Goal: Obtain resource: Obtain resource

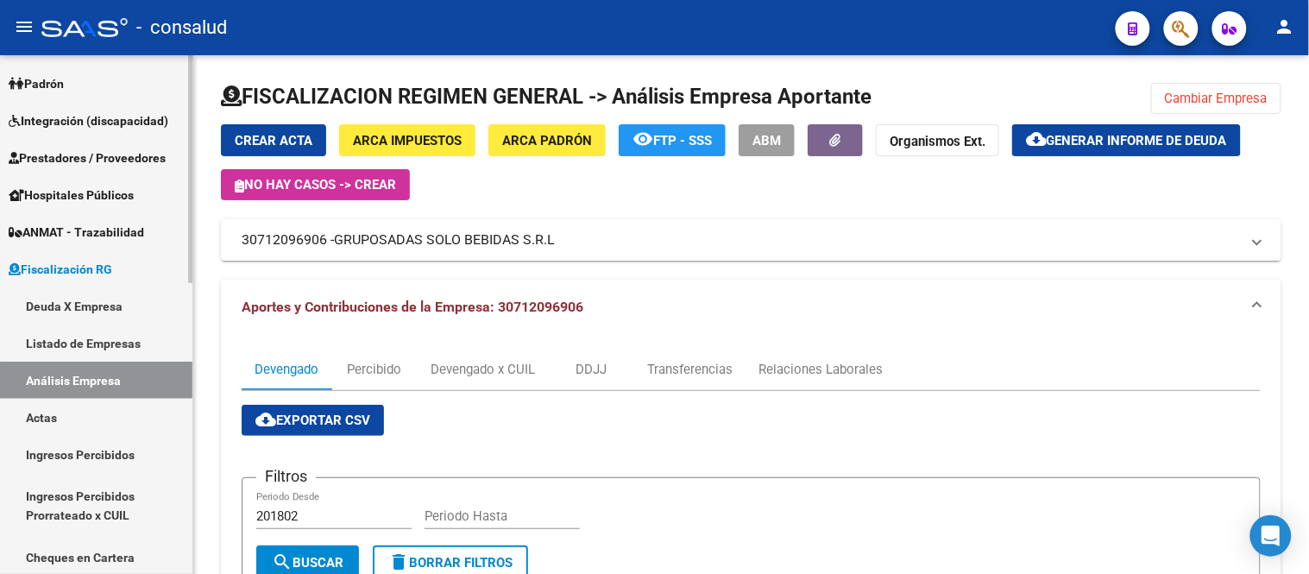
drag, startPoint x: 67, startPoint y: 305, endPoint x: 82, endPoint y: 299, distance: 15.9
click at [67, 305] on link "Deuda X Empresa" at bounding box center [96, 305] width 192 height 37
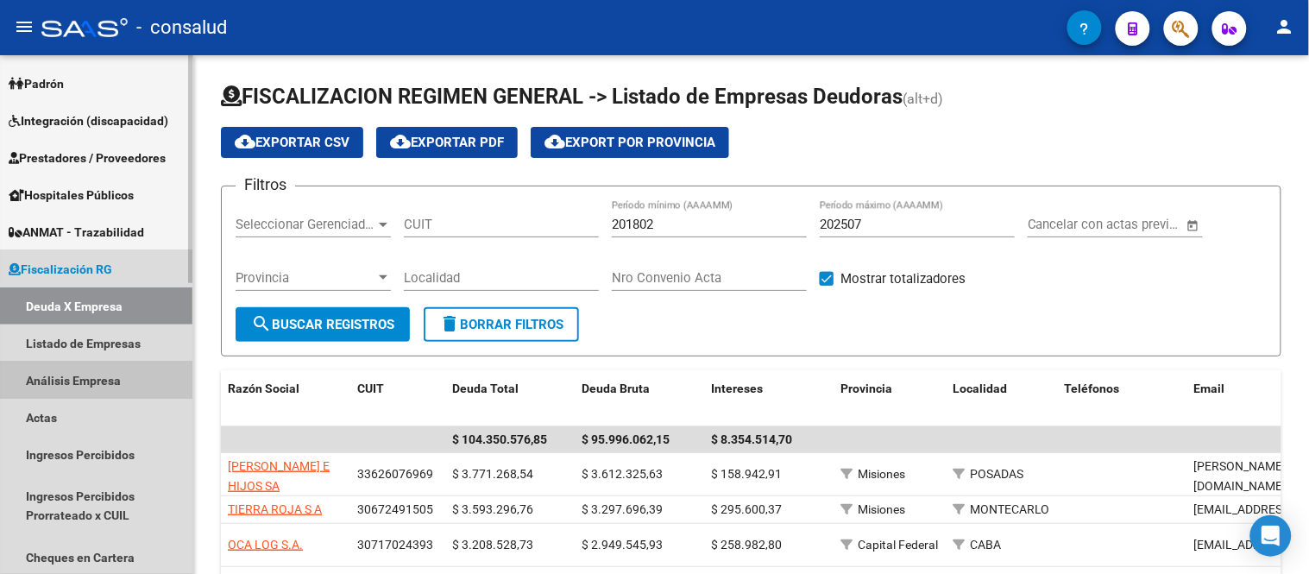
click at [85, 375] on link "Análisis Empresa" at bounding box center [96, 380] width 192 height 37
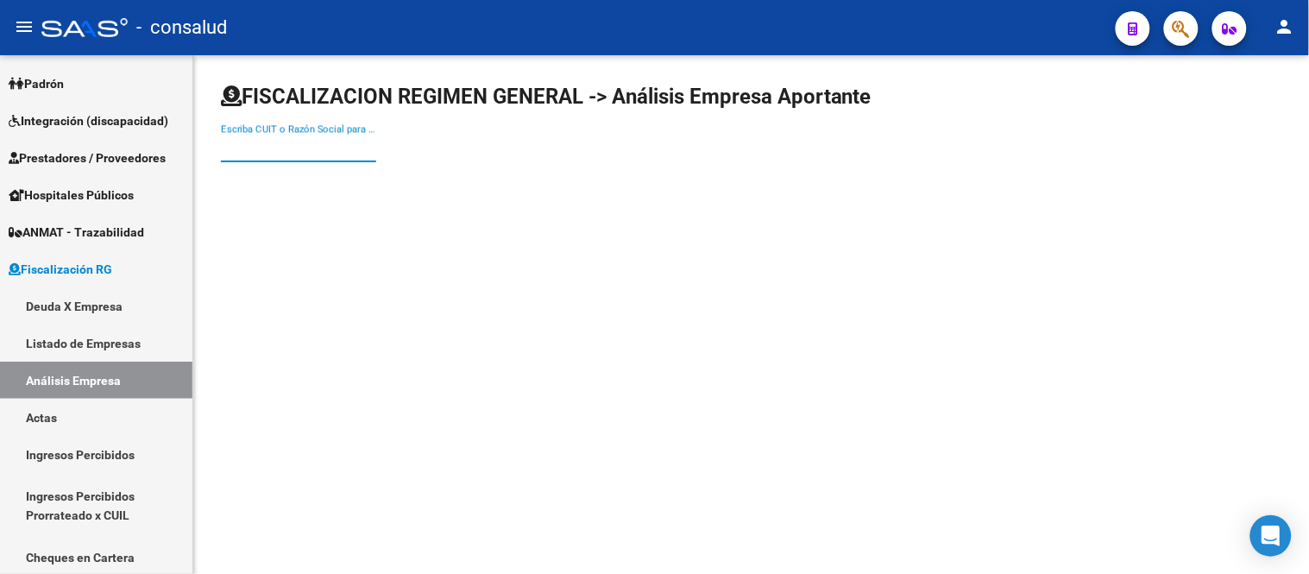
click at [236, 152] on input "Escriba CUIT o Razón Social para buscar" at bounding box center [298, 149] width 155 height 16
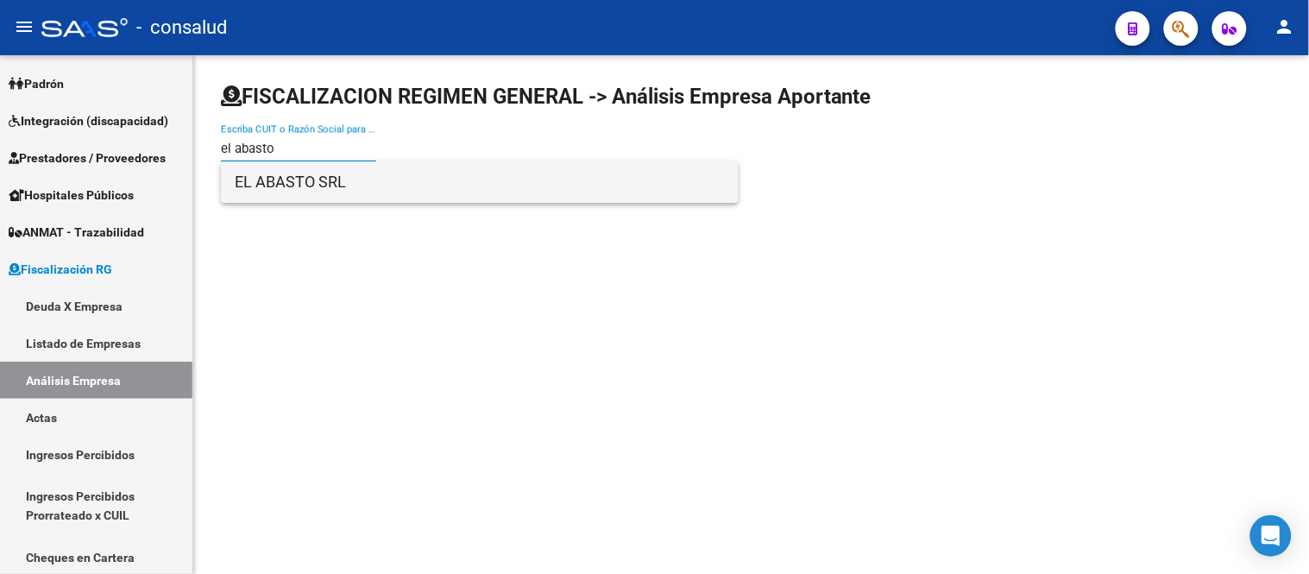
type input "el abasto"
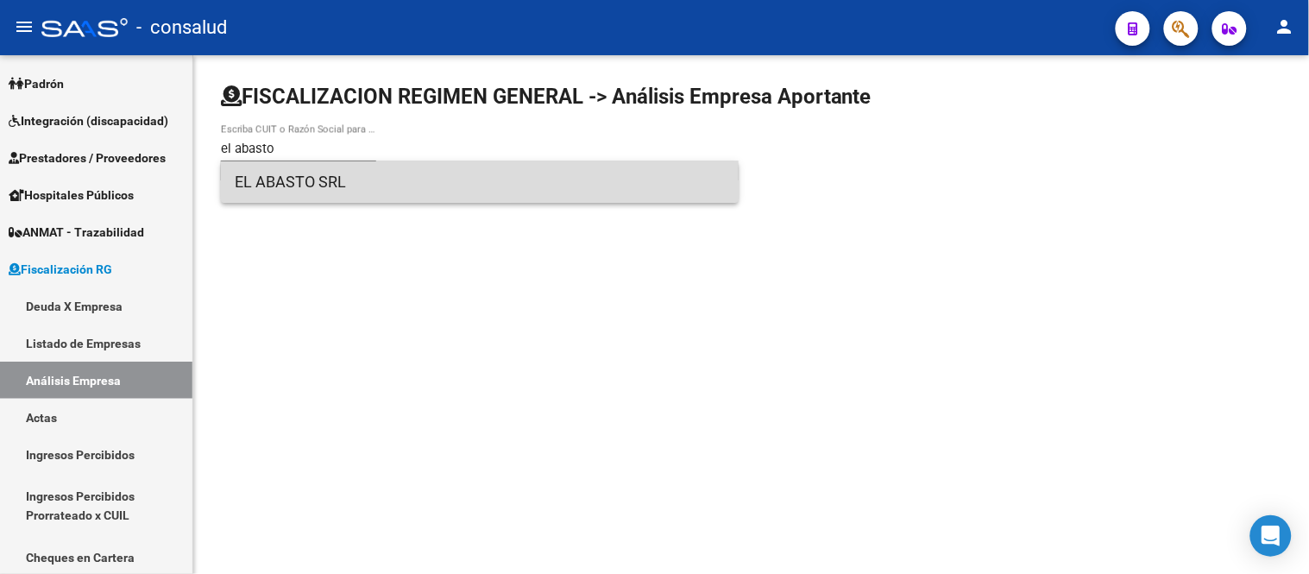
click at [296, 185] on span "EL ABASTO SRL" at bounding box center [480, 181] width 490 height 41
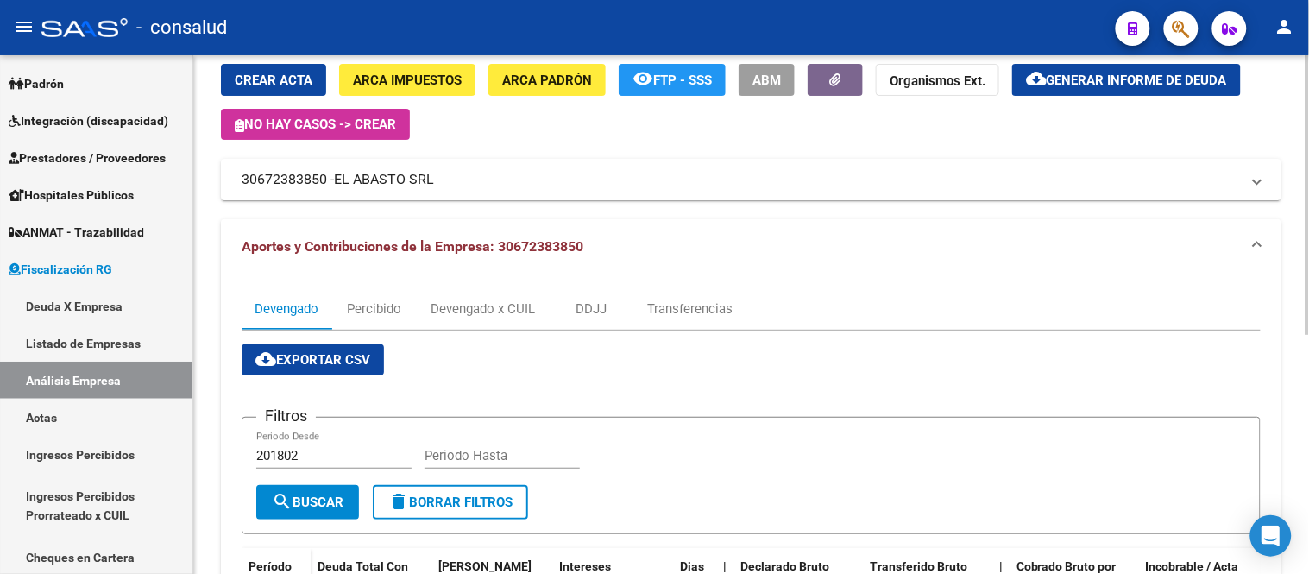
scroll to position [96, 0]
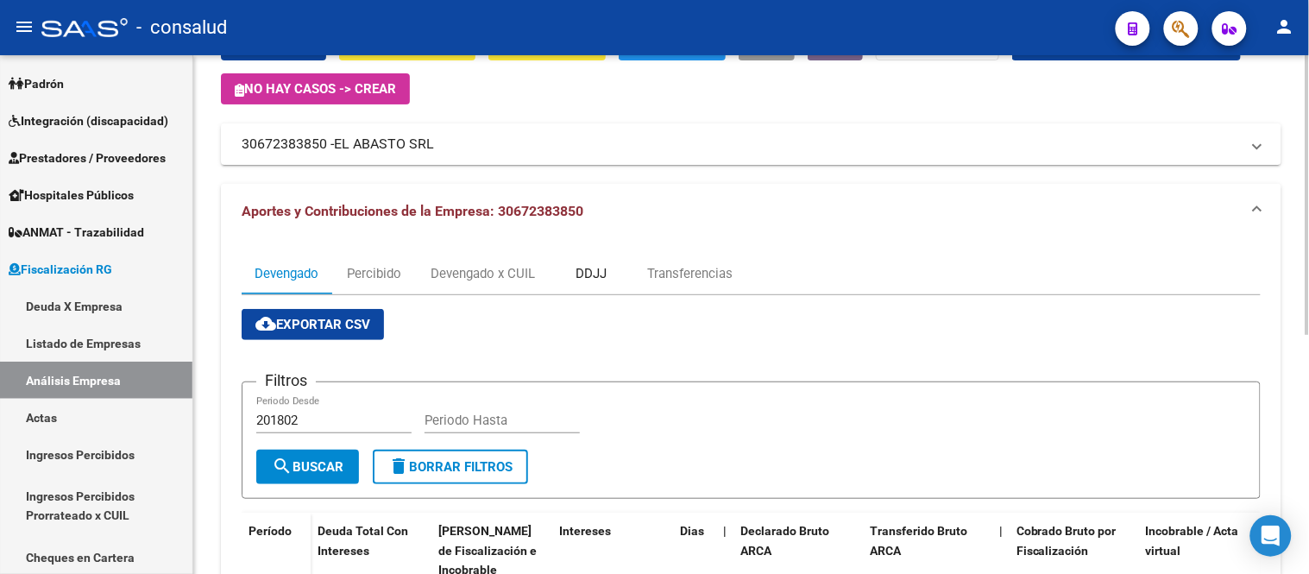
click at [589, 269] on div "DDJJ" at bounding box center [590, 273] width 31 height 19
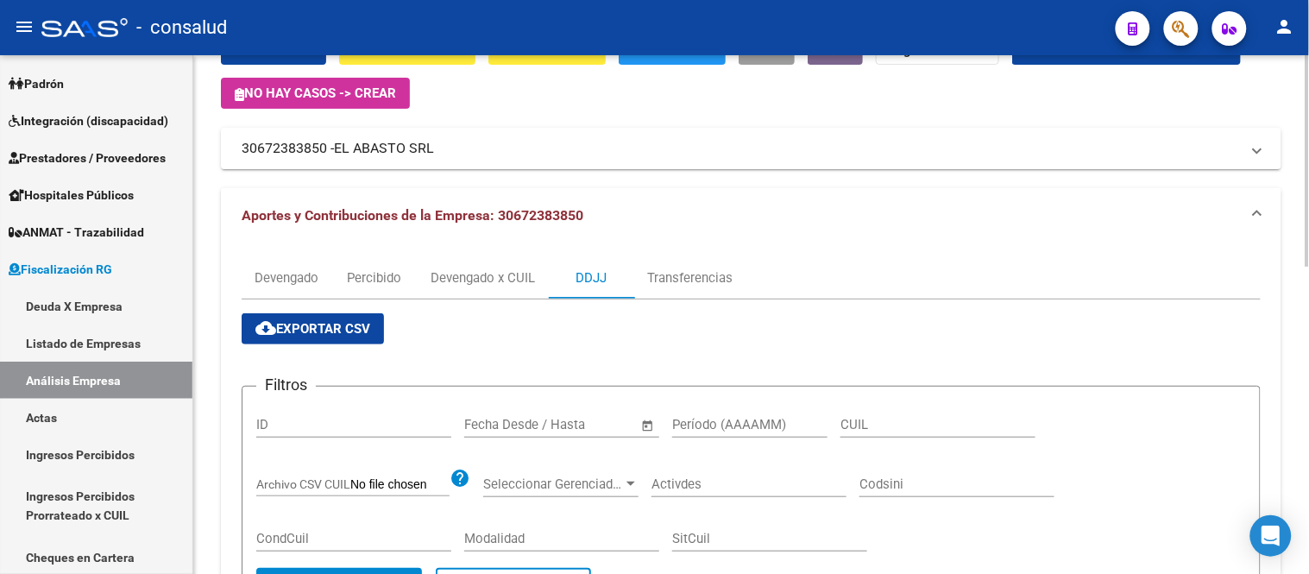
scroll to position [89, 0]
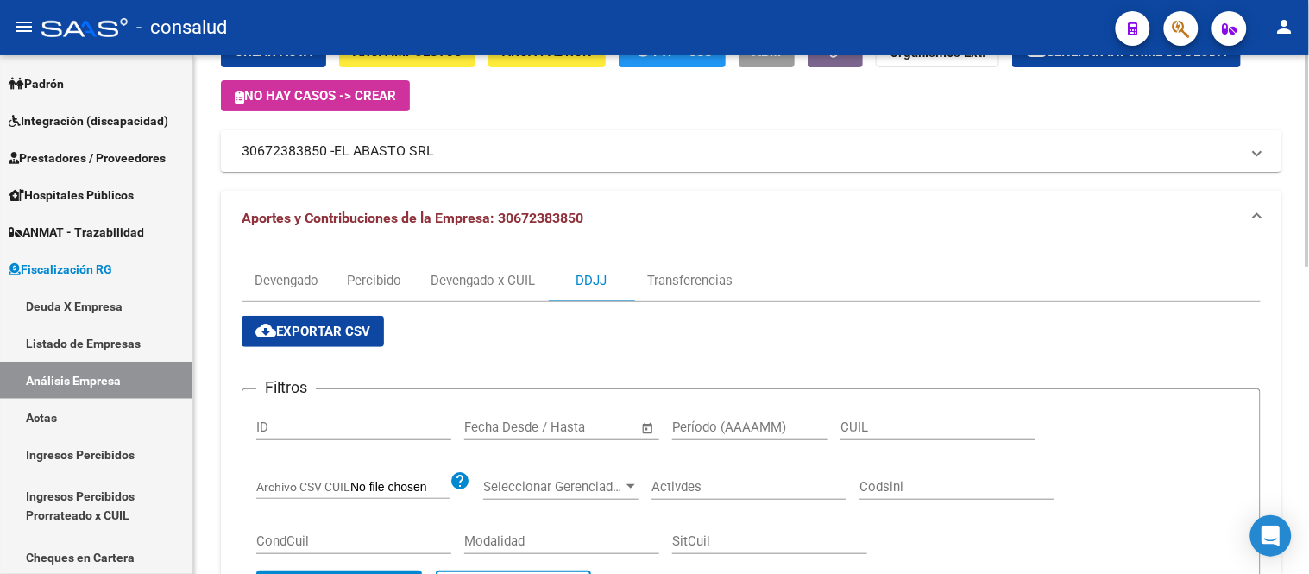
click at [333, 329] on span "cloud_download Exportar CSV" at bounding box center [312, 332] width 115 height 16
click at [695, 272] on div "Transferencias" at bounding box center [689, 280] width 85 height 19
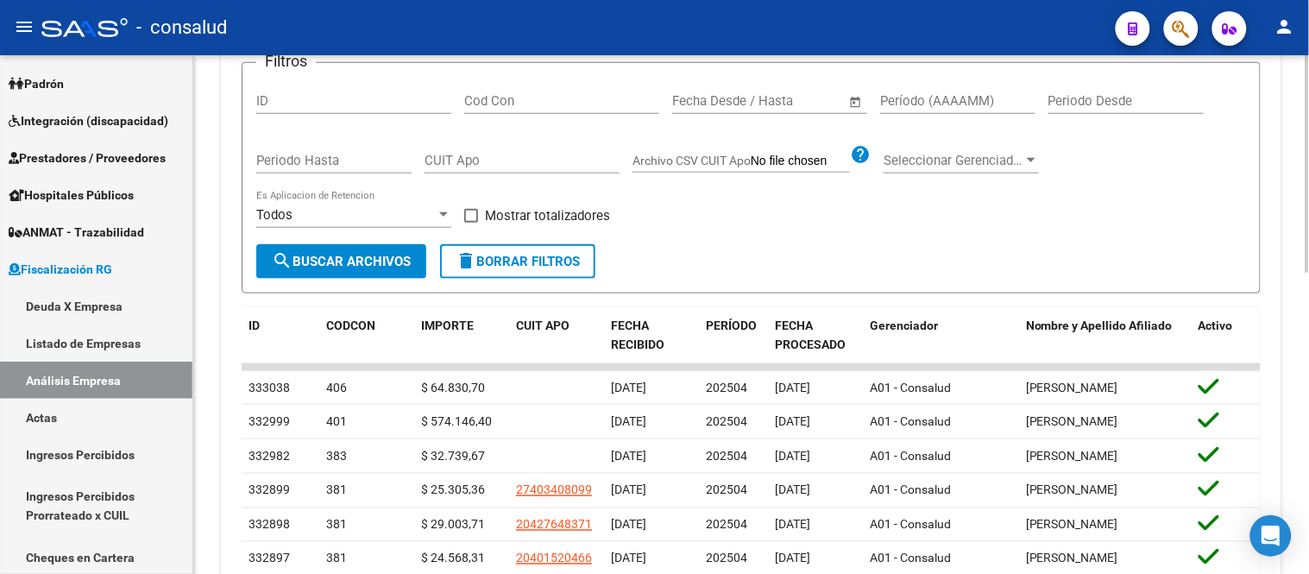
scroll to position [242, 0]
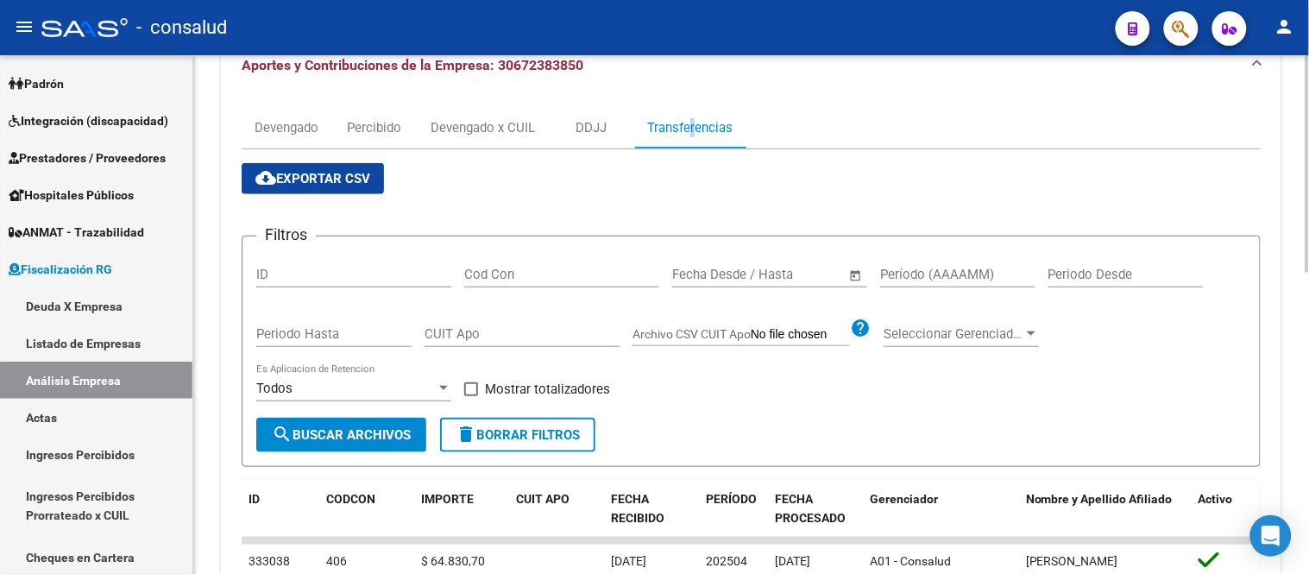
click at [329, 179] on span "cloud_download Exportar CSV" at bounding box center [312, 179] width 115 height 16
